Goal: Transaction & Acquisition: Purchase product/service

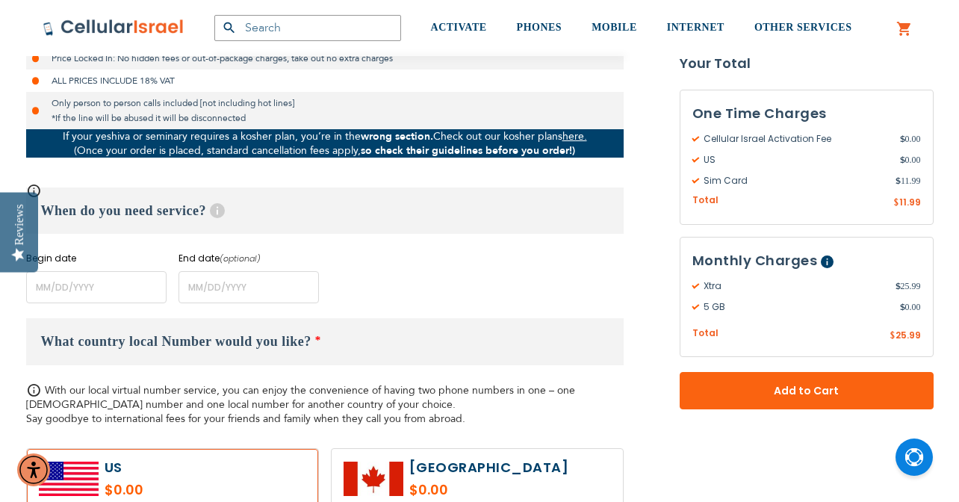
scroll to position [531, 0]
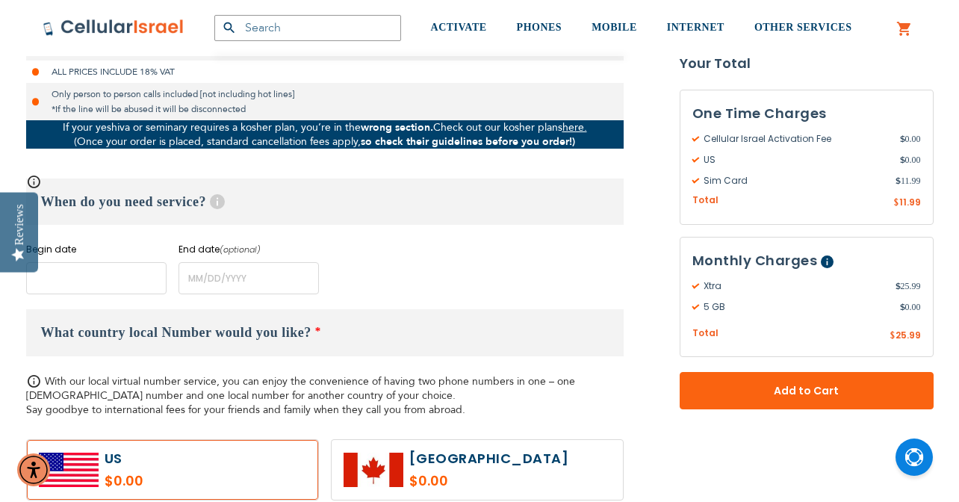
click at [116, 284] on input "name" at bounding box center [96, 278] width 140 height 32
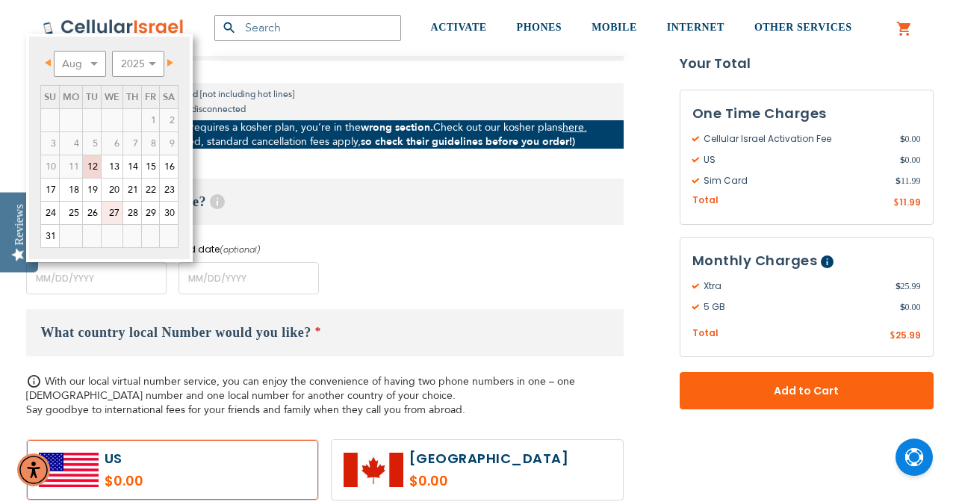
click at [114, 214] on link "27" at bounding box center [112, 213] width 21 height 22
type input "[DATE]"
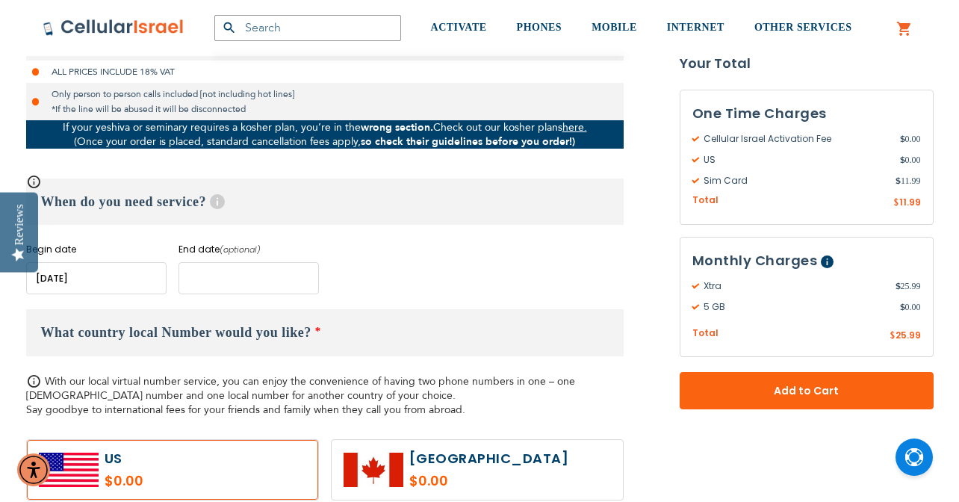
click at [201, 280] on input "name" at bounding box center [248, 278] width 140 height 32
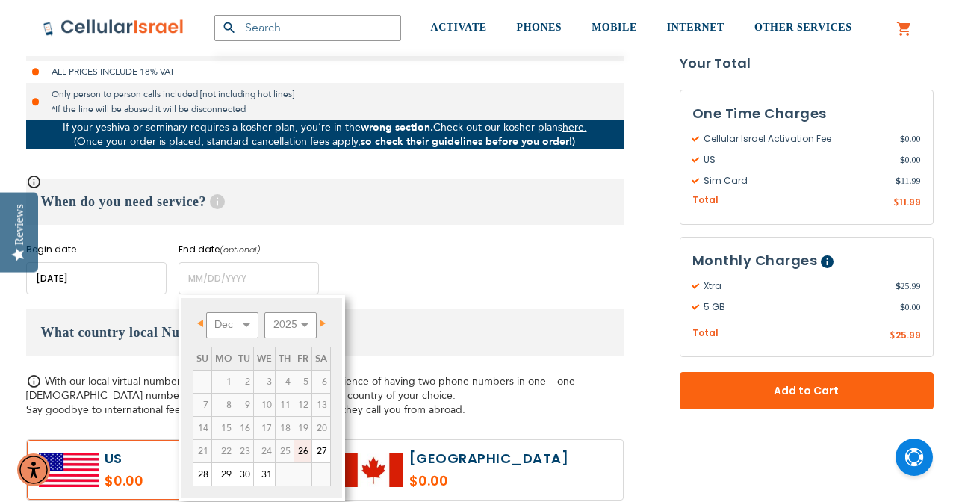
click at [323, 322] on span "Next" at bounding box center [323, 323] width 6 height 7
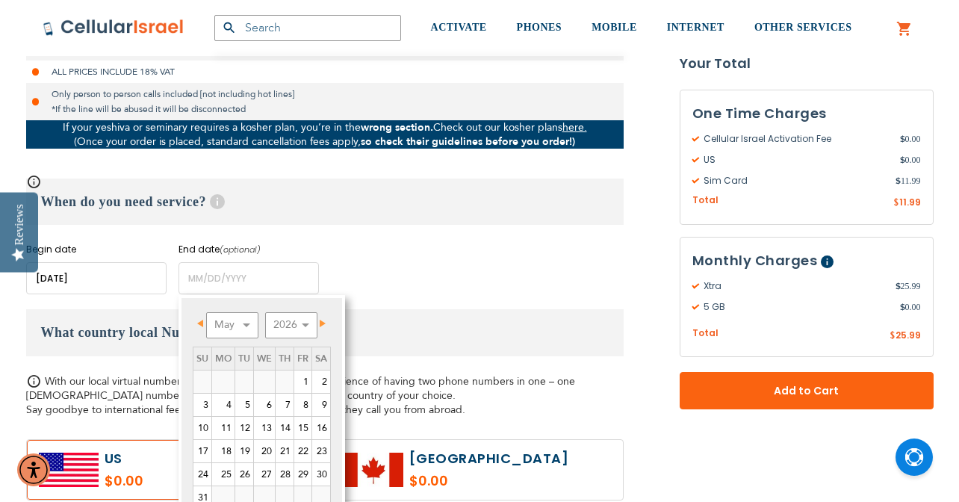
click at [323, 322] on span "Next" at bounding box center [323, 323] width 6 height 7
click at [299, 451] on link "26" at bounding box center [302, 451] width 17 height 22
type input "[DATE]"
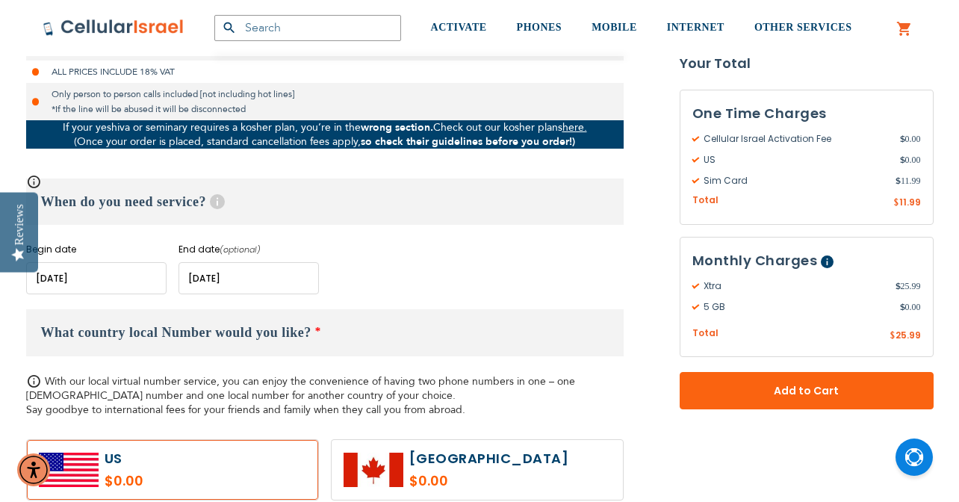
click at [391, 282] on div "Begin date Please enter Start Date End date (optional) Please enter End Date Lo…" at bounding box center [324, 269] width 597 height 52
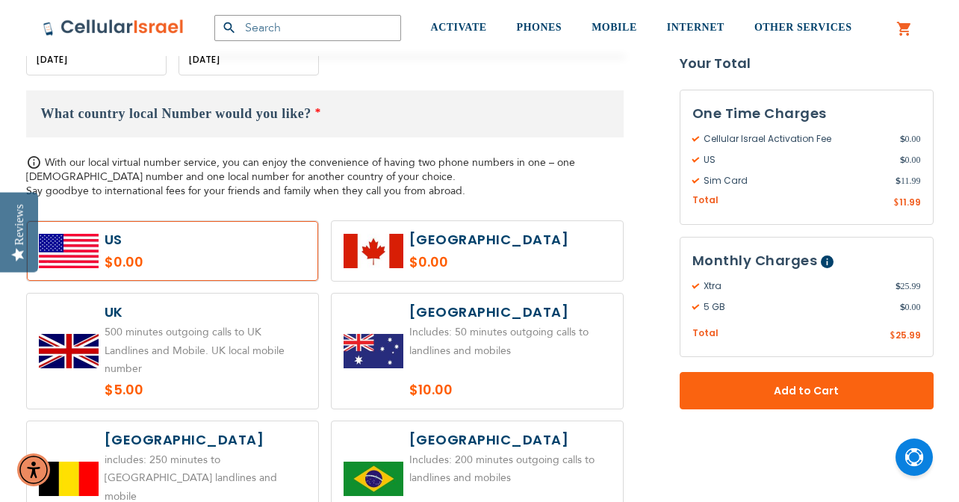
scroll to position [740, 0]
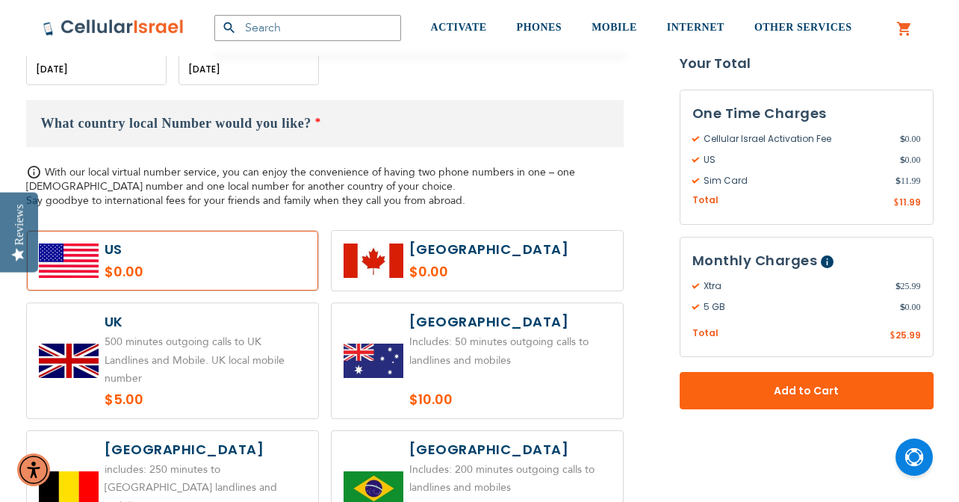
click at [271, 256] on label at bounding box center [172, 261] width 291 height 60
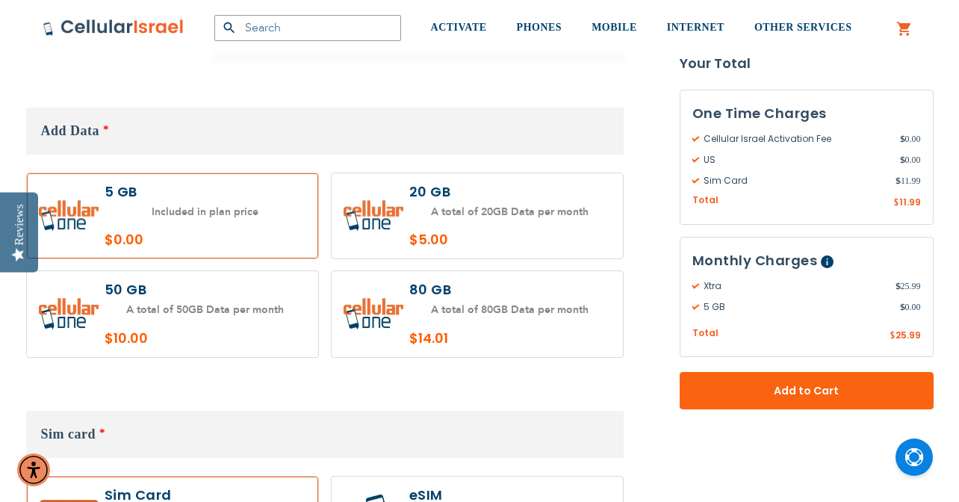
scroll to position [1469, 0]
click at [280, 223] on label at bounding box center [172, 215] width 291 height 86
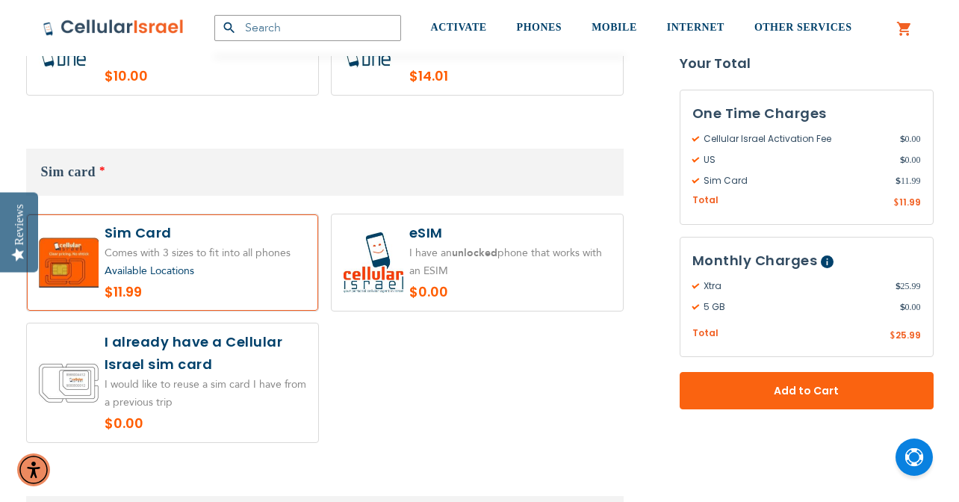
scroll to position [1741, 0]
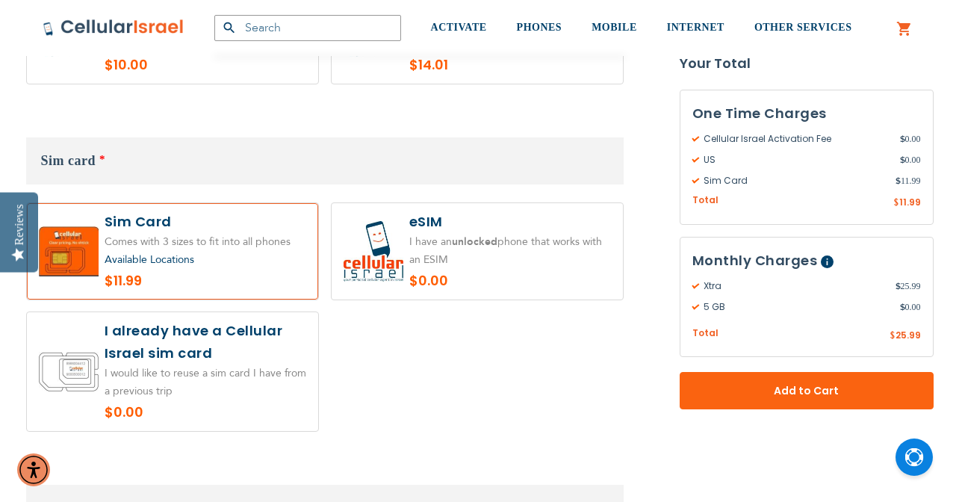
click at [273, 312] on label at bounding box center [172, 371] width 291 height 119
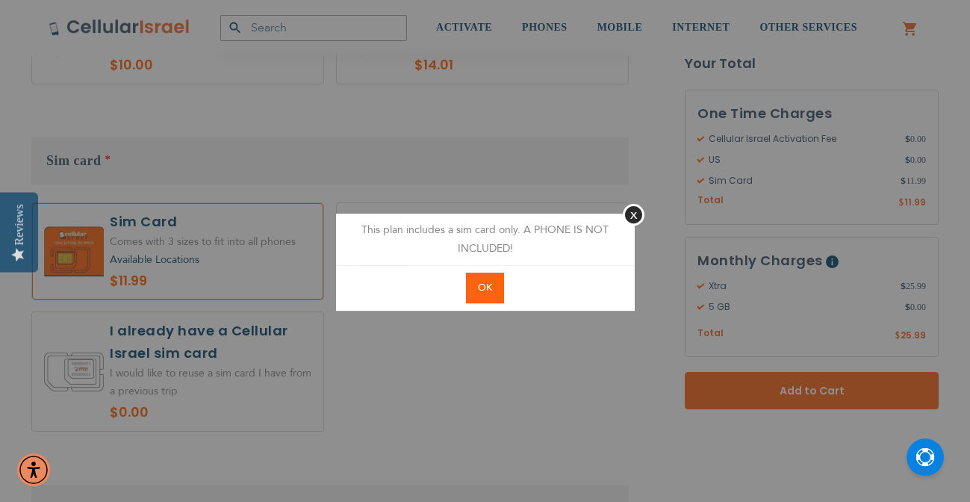
click at [473, 289] on button "OK" at bounding box center [485, 288] width 38 height 31
radio input "true"
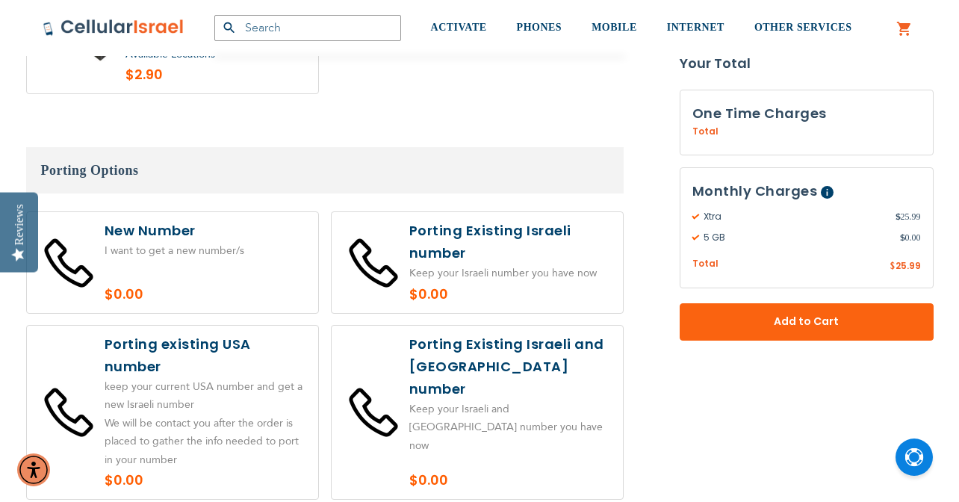
scroll to position [2949, 0]
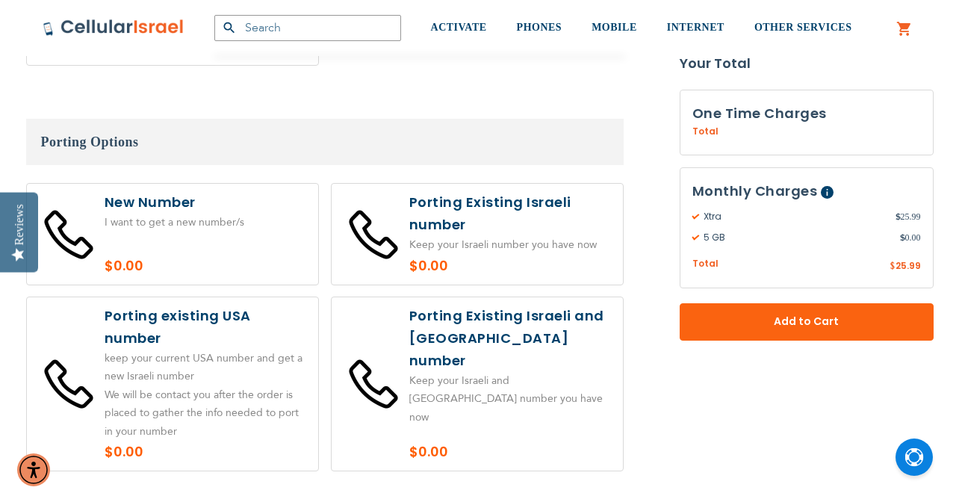
click at [287, 297] on label at bounding box center [172, 384] width 291 height 174
radio input "true"
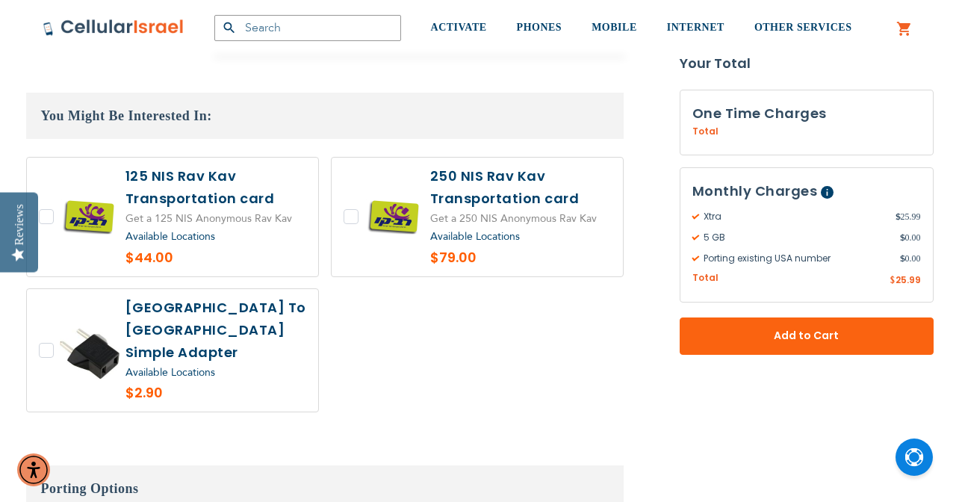
scroll to position [2570, 0]
